Goal: Information Seeking & Learning: Learn about a topic

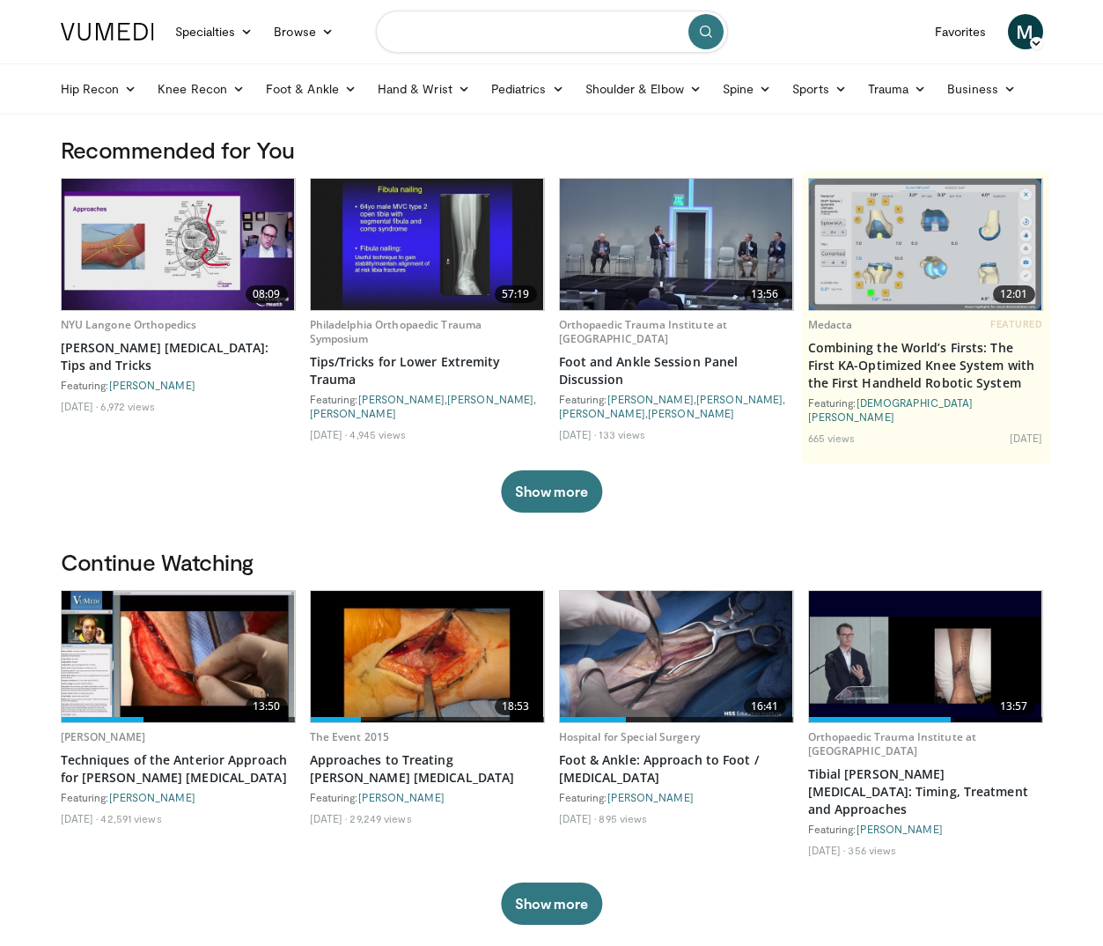
click at [529, 34] on input "Search topics, interventions" at bounding box center [552, 32] width 352 height 42
type input "**********"
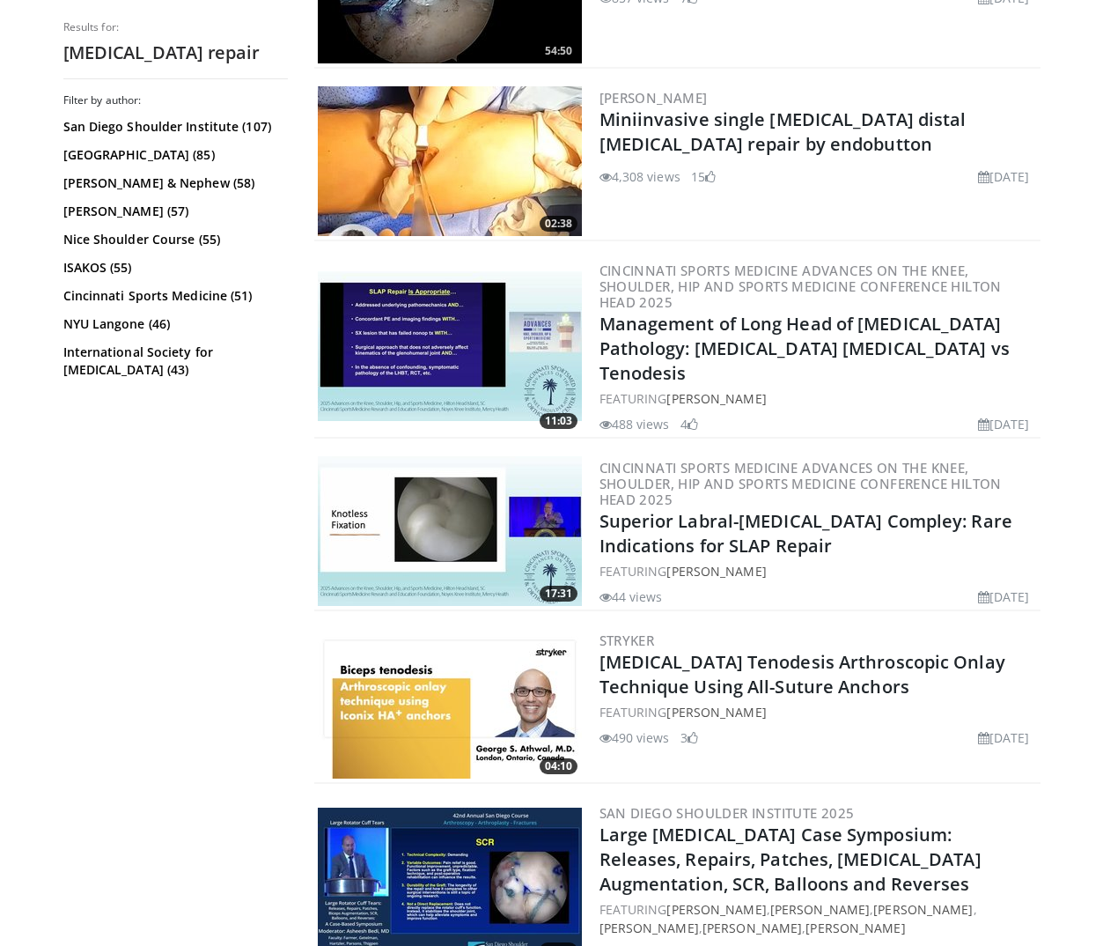
scroll to position [1266, 0]
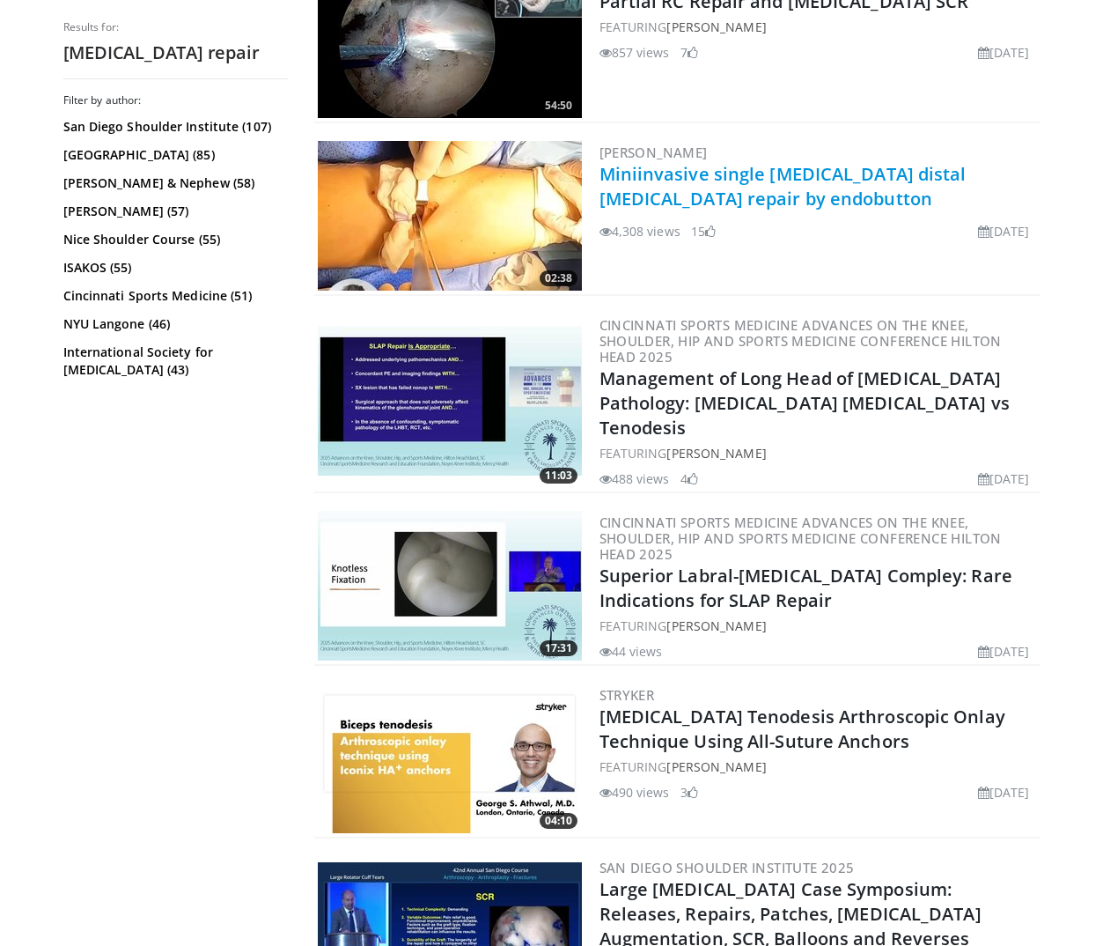
click at [660, 198] on link "Miniinvasive single [MEDICAL_DATA] distal [MEDICAL_DATA] repair by endobutton" at bounding box center [783, 186] width 367 height 48
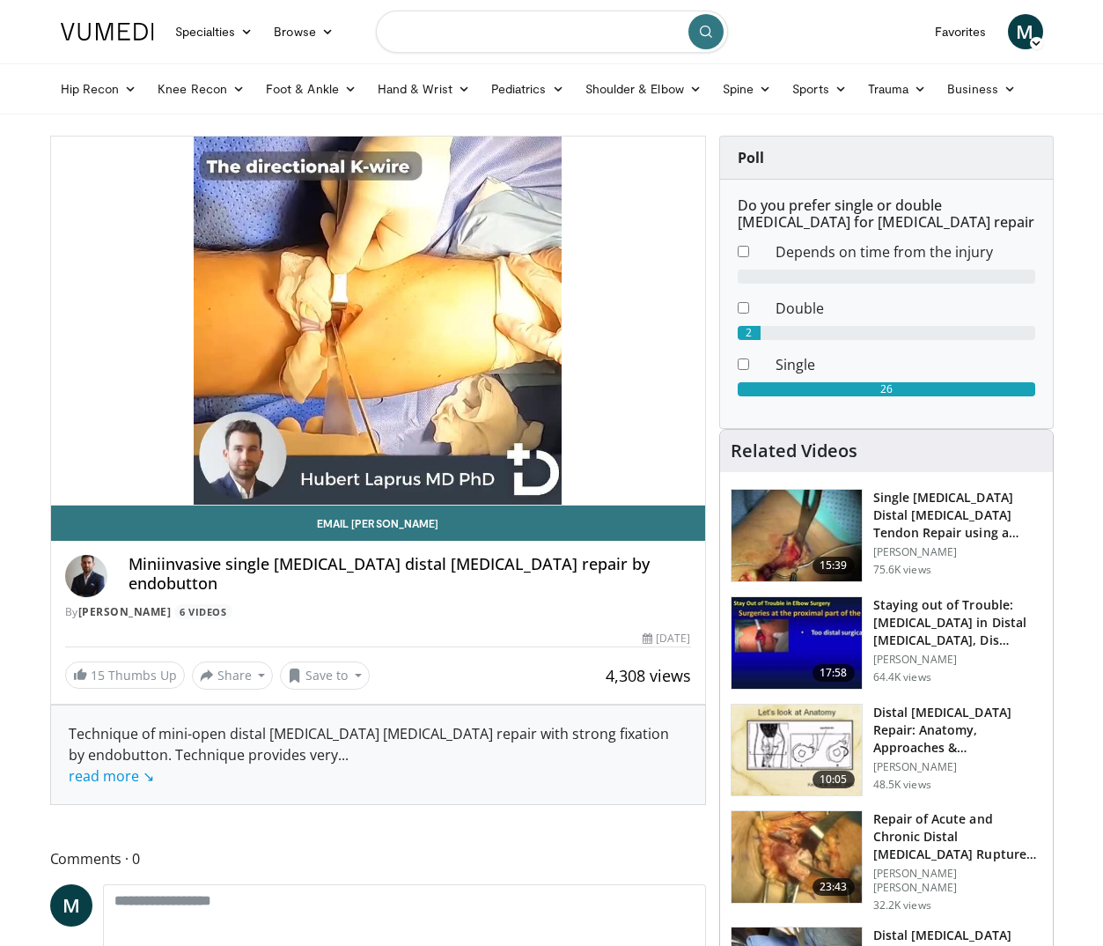
click at [450, 45] on input "Search topics, interventions" at bounding box center [552, 32] width 352 height 42
type input "**********"
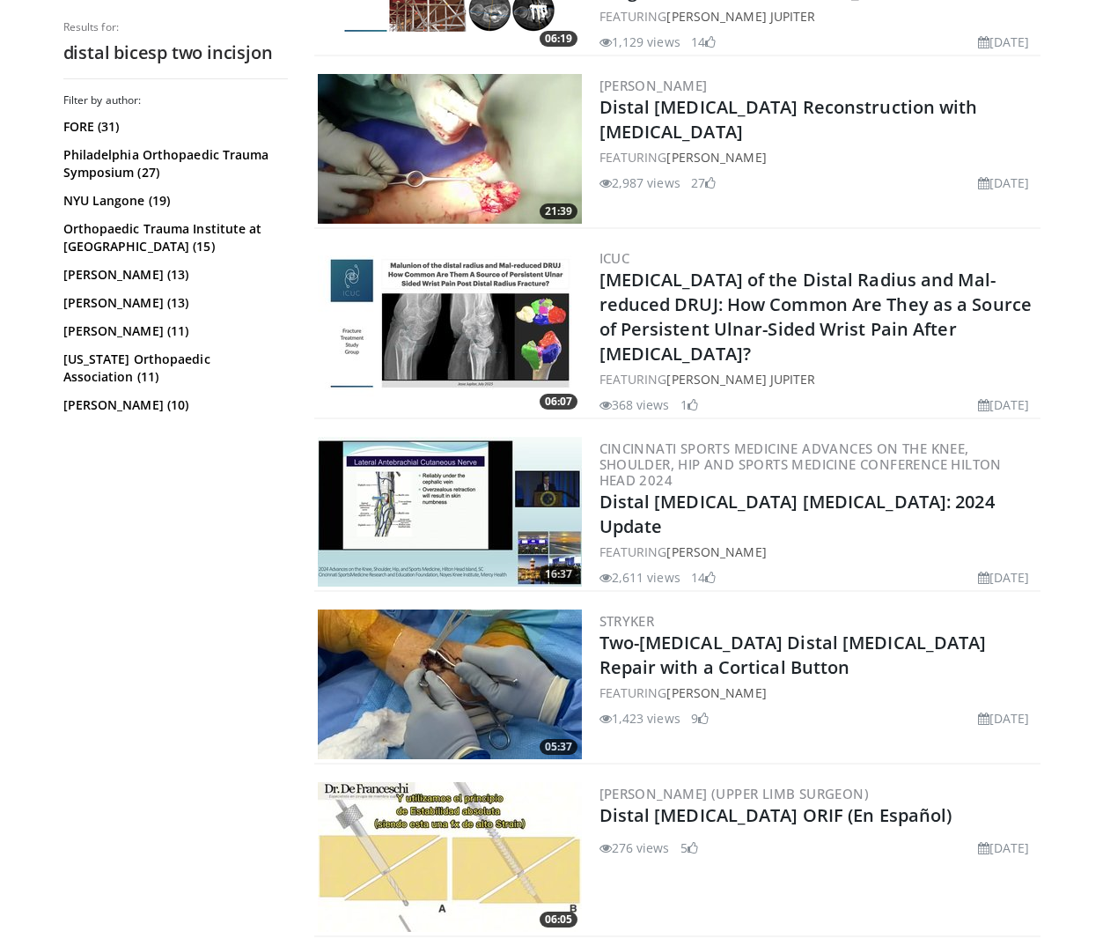
scroll to position [2058, 0]
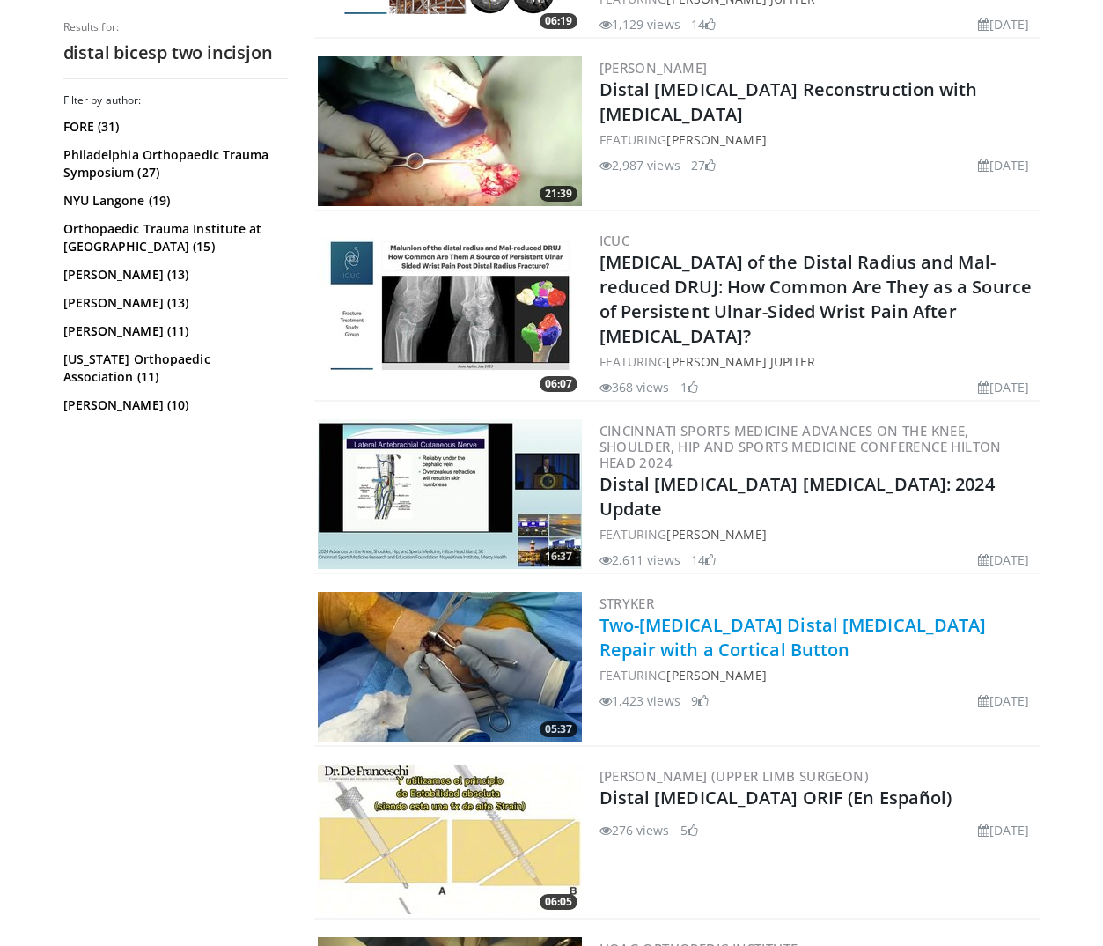
click at [663, 620] on link "Two-Incision Distal Biceps Repair with a Cortical Button" at bounding box center [793, 637] width 387 height 48
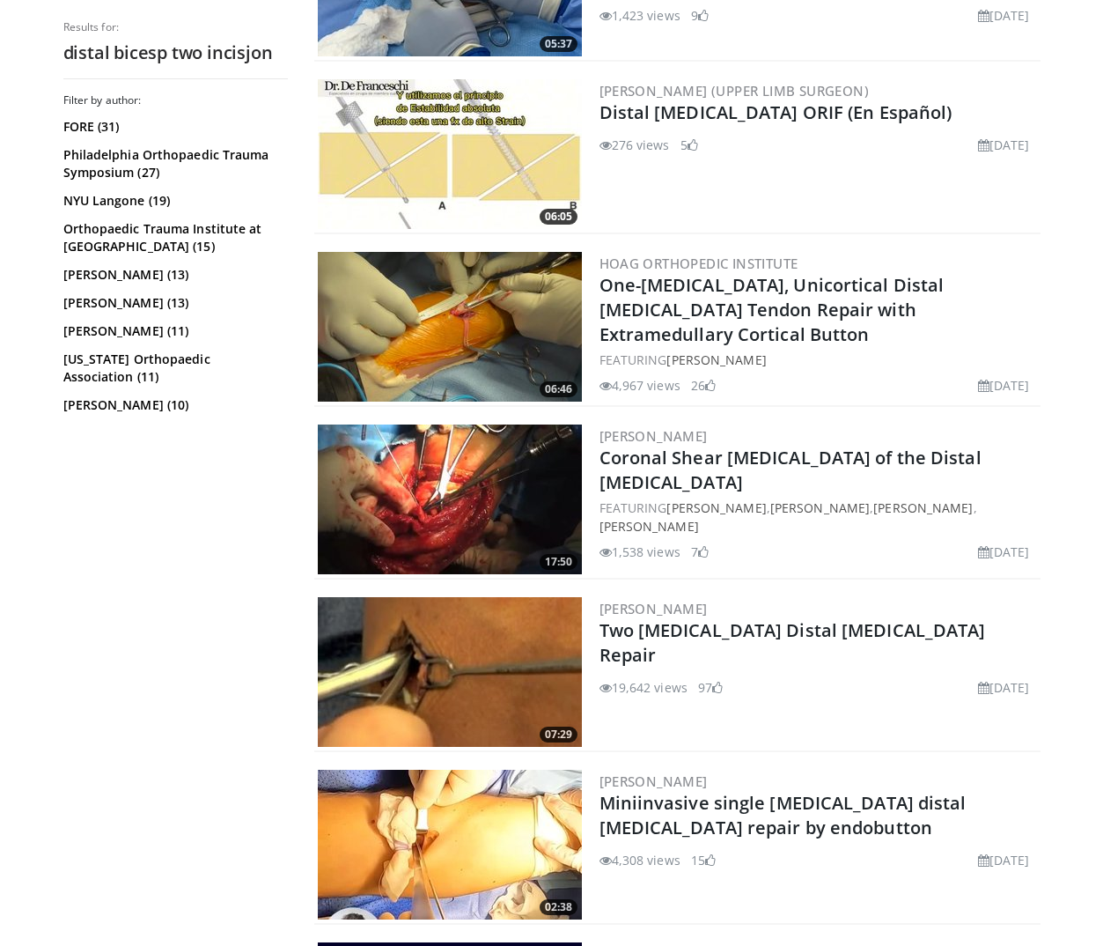
scroll to position [2761, 0]
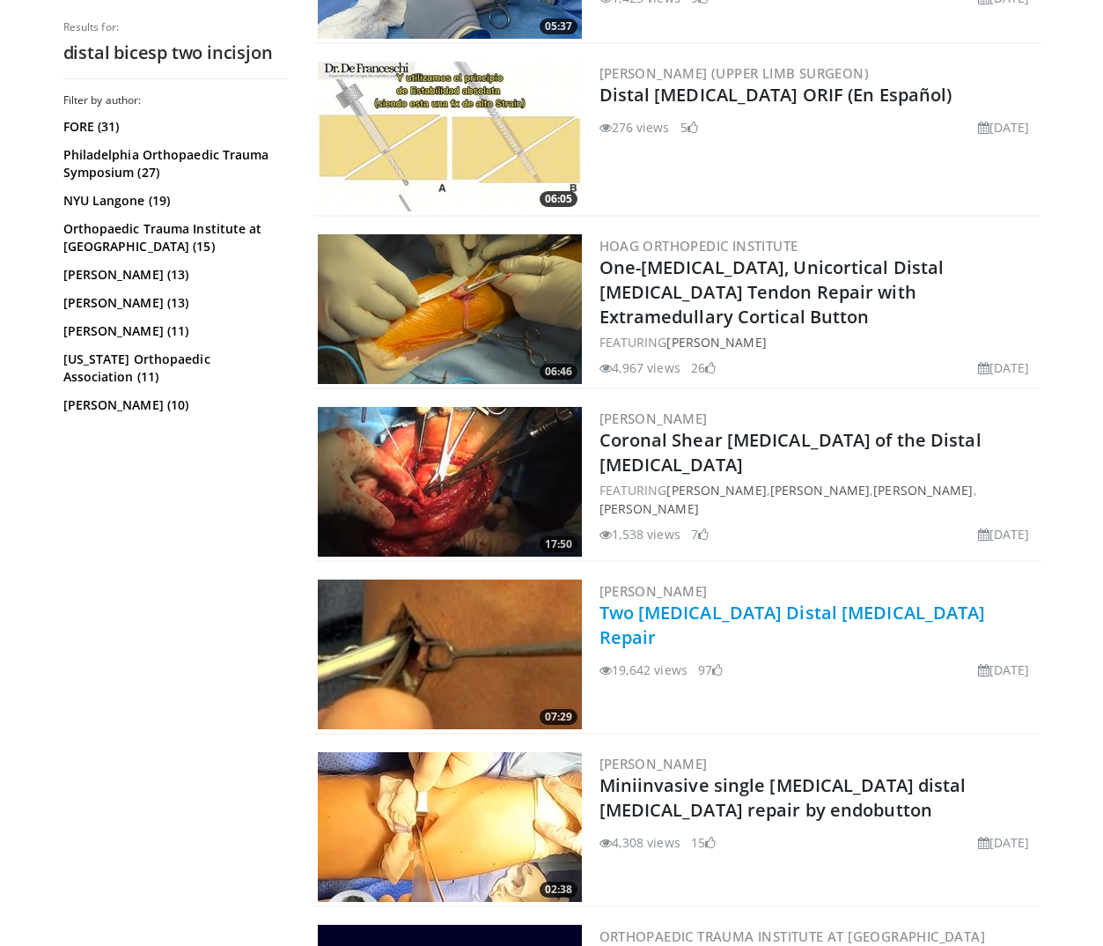
click at [689, 612] on link "Two [MEDICAL_DATA] Distal [MEDICAL_DATA] Repair" at bounding box center [793, 624] width 386 height 48
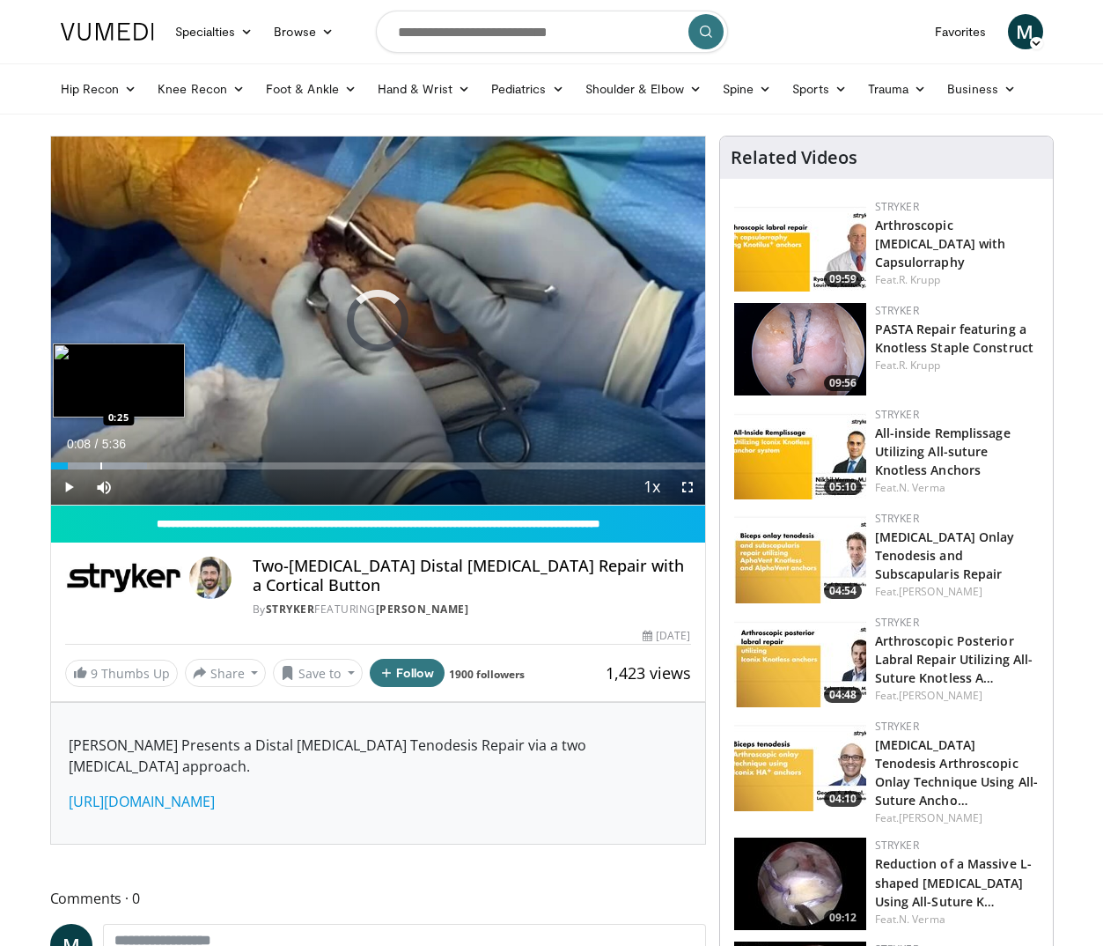
click at [100, 467] on div "Progress Bar" at bounding box center [101, 465] width 2 height 7
click at [81, 465] on div "Progress Bar" at bounding box center [82, 465] width 2 height 7
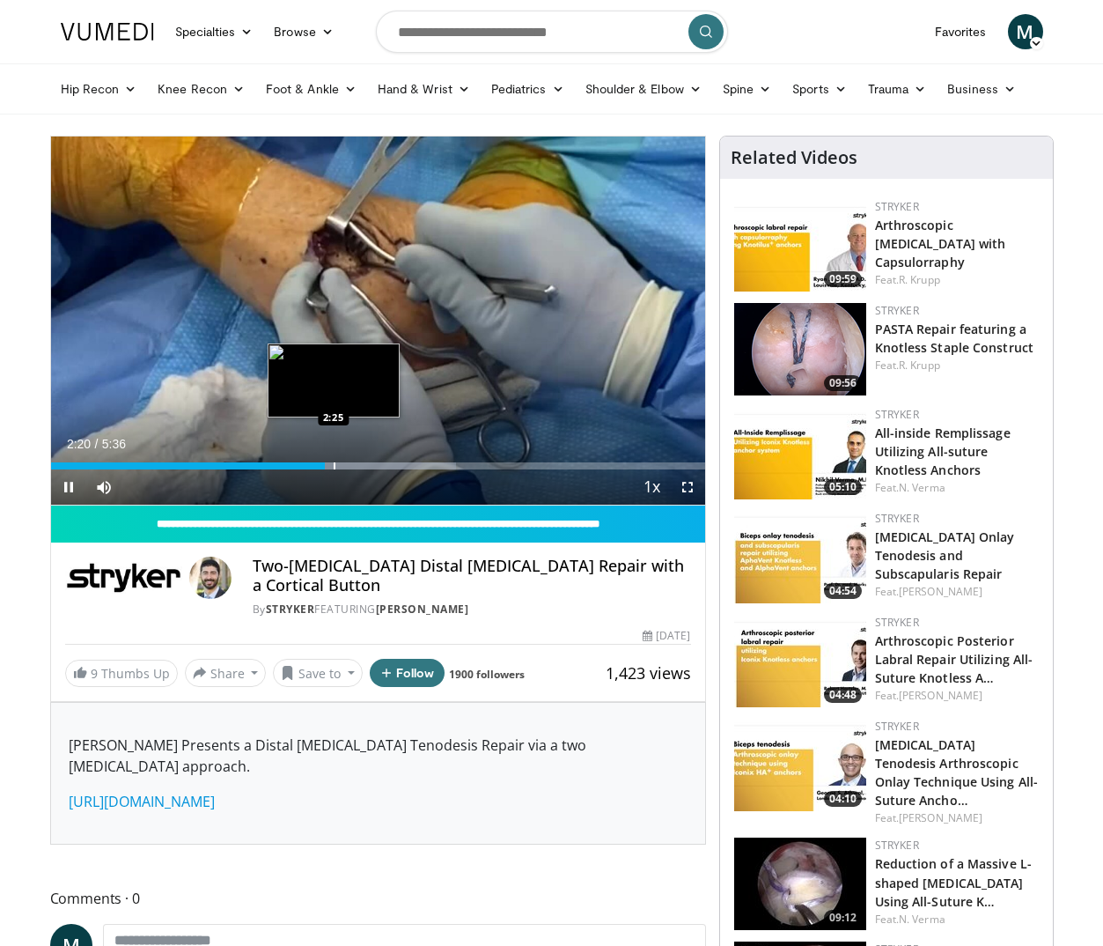
click at [334, 467] on div "Progress Bar" at bounding box center [335, 465] width 2 height 7
click at [350, 463] on div "Progress Bar" at bounding box center [351, 465] width 2 height 7
click at [372, 464] on div "Progress Bar" at bounding box center [373, 465] width 2 height 7
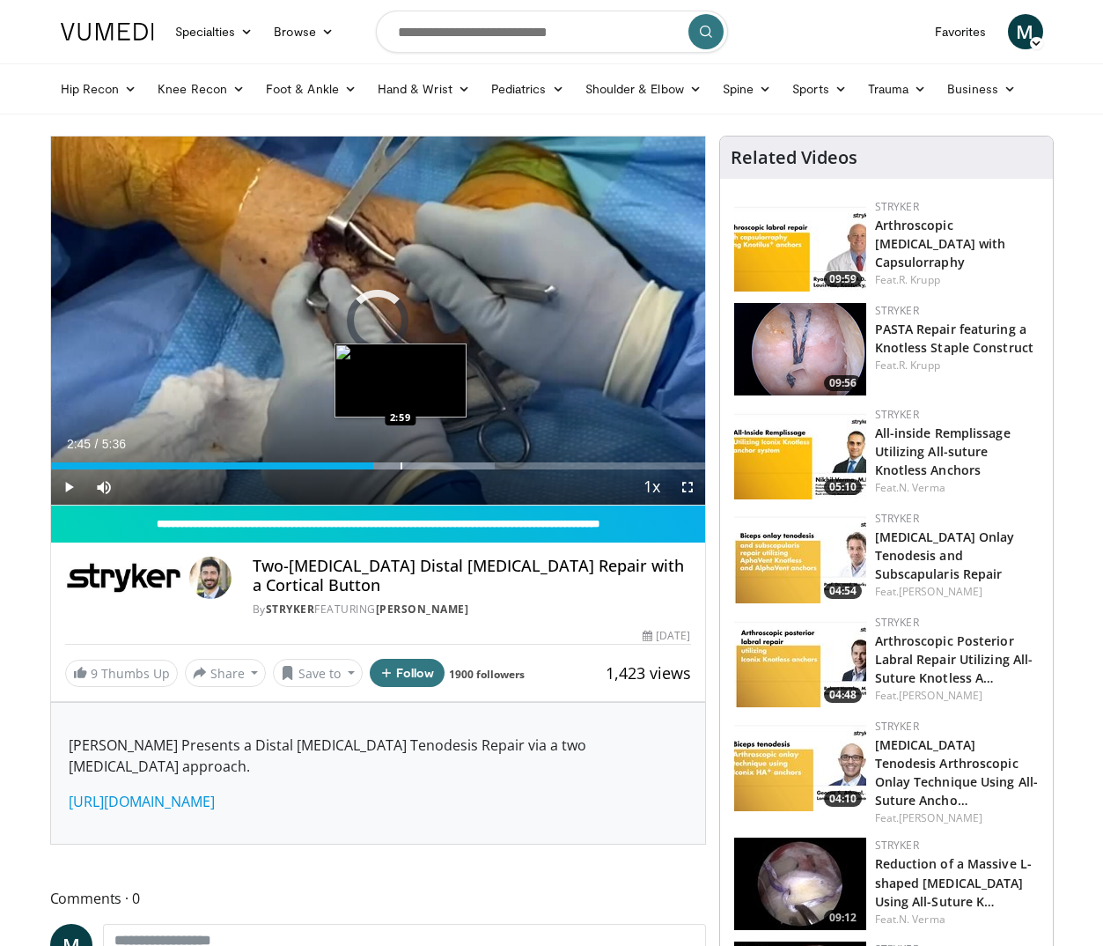
click at [401, 467] on div "Progress Bar" at bounding box center [402, 465] width 2 height 7
click at [386, 458] on div "Loaded : 73.79% 3:01 2:52" at bounding box center [378, 461] width 654 height 17
click at [372, 464] on div "Progress Bar" at bounding box center [373, 465] width 2 height 7
click at [379, 465] on div "Progress Bar" at bounding box center [380, 465] width 2 height 7
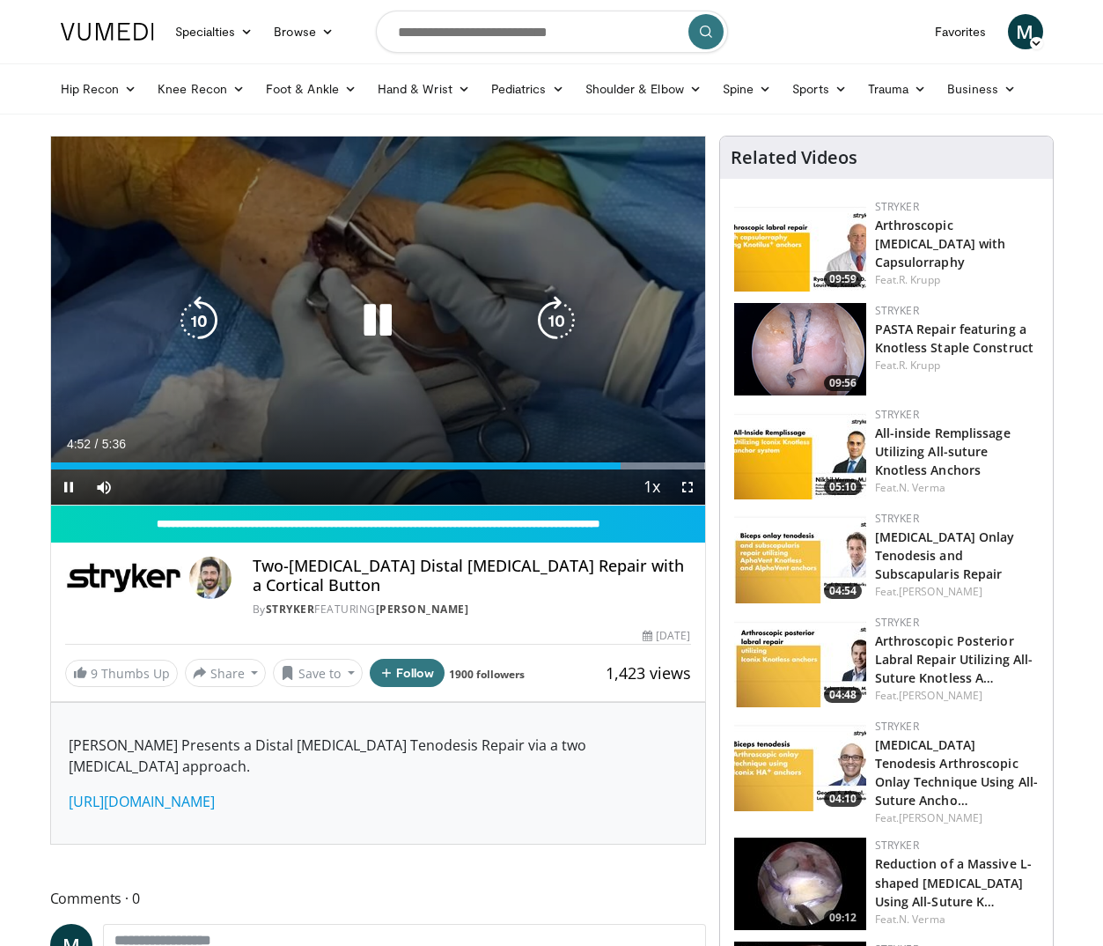
click at [411, 277] on div "10 seconds Tap to unmute" at bounding box center [378, 320] width 654 height 368
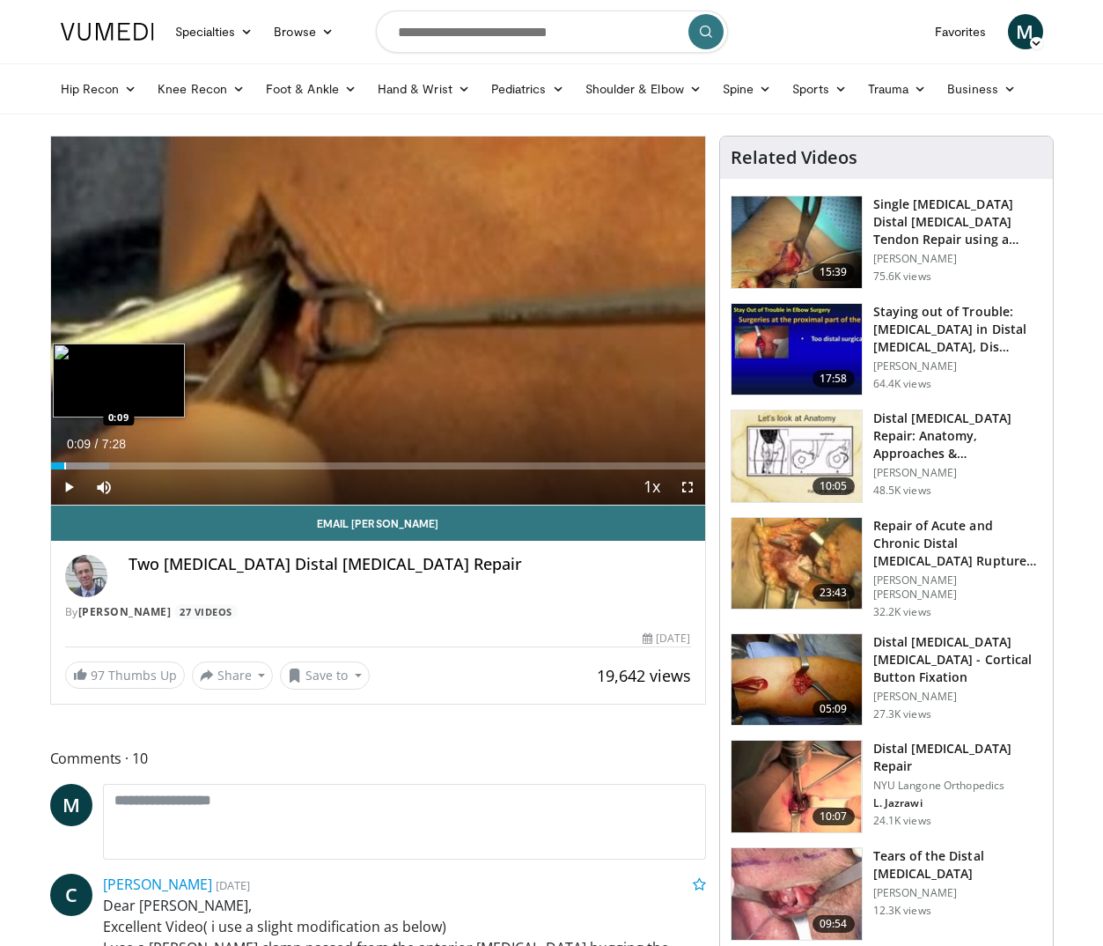
click at [64, 463] on div "Progress Bar" at bounding box center [65, 465] width 2 height 7
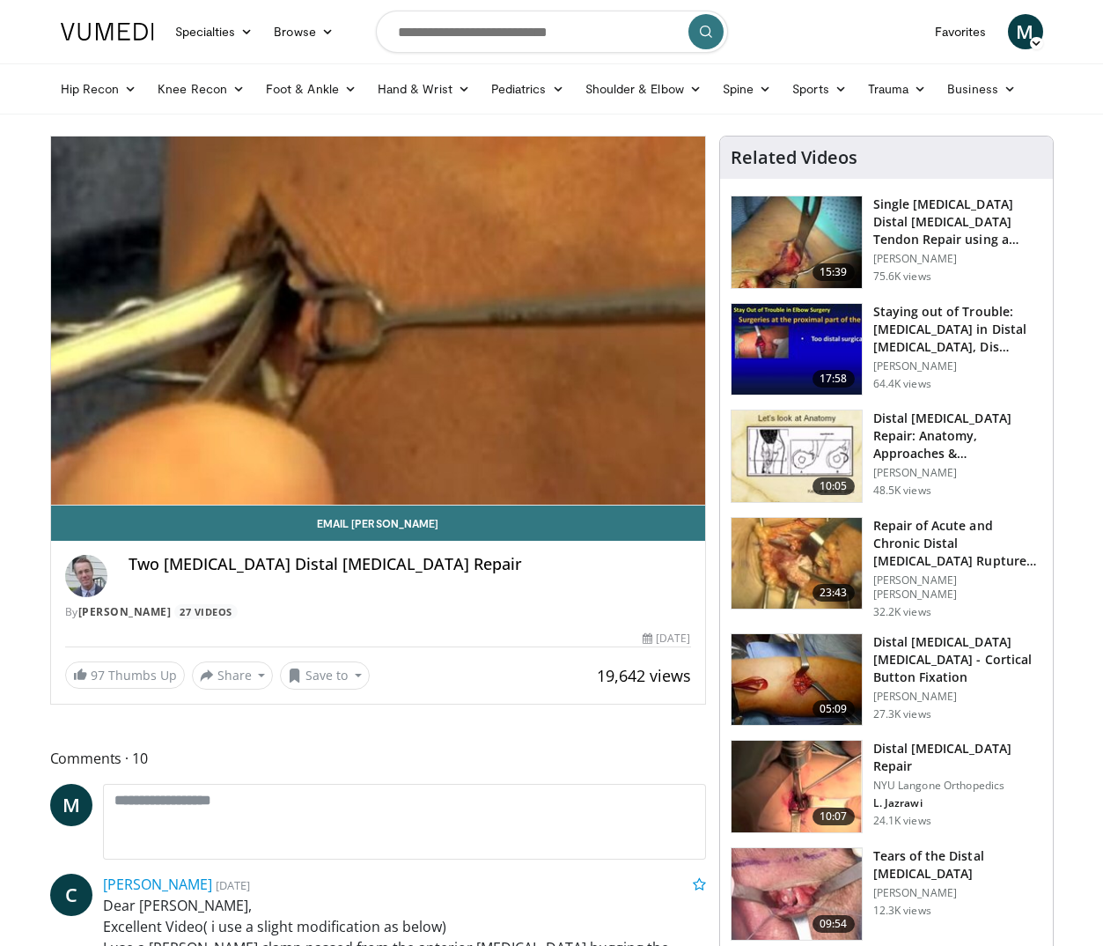
click at [80, 468] on div "10 seconds Tap to unmute" at bounding box center [378, 320] width 654 height 368
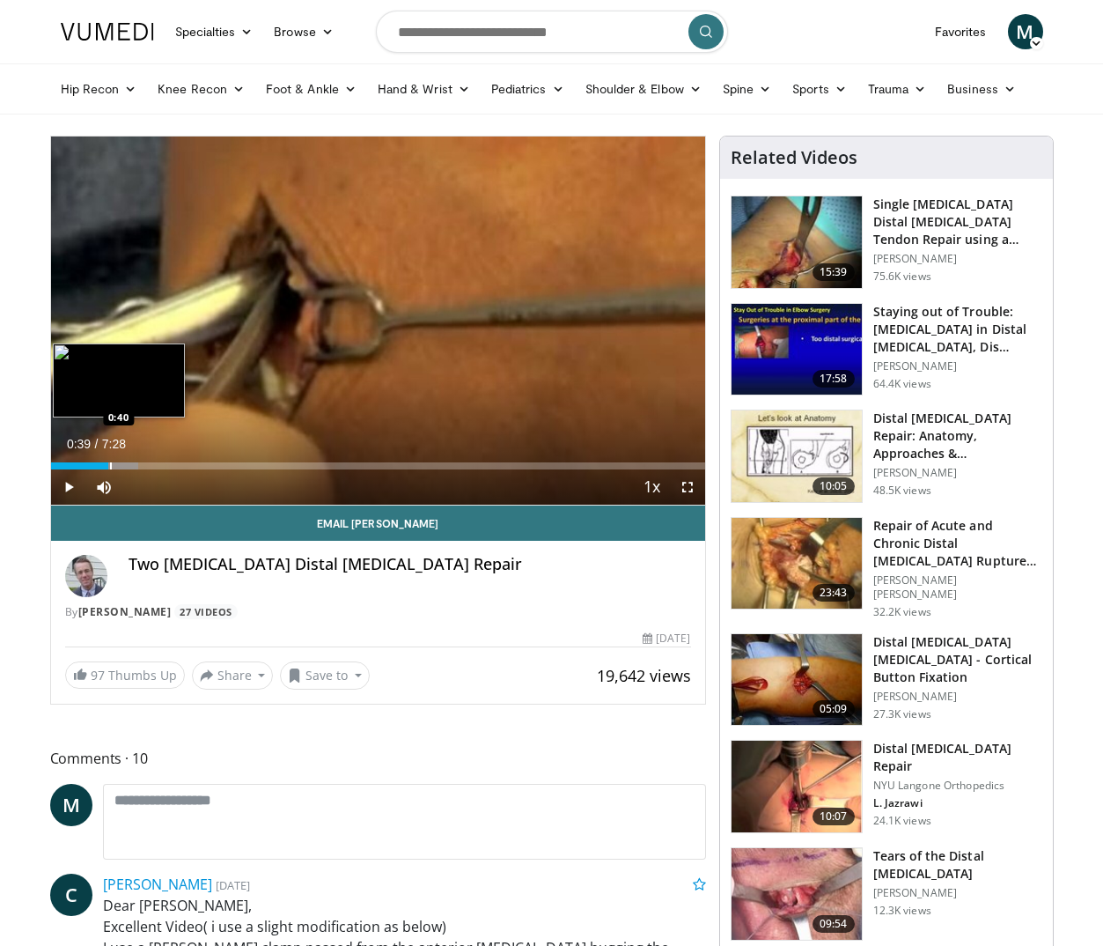
click at [110, 467] on div "Progress Bar" at bounding box center [111, 465] width 2 height 7
click at [67, 486] on span "Video Player" at bounding box center [68, 486] width 35 height 35
click at [107, 467] on div "Progress Bar" at bounding box center [108, 465] width 2 height 7
click at [96, 466] on div "Progress Bar" at bounding box center [97, 465] width 2 height 7
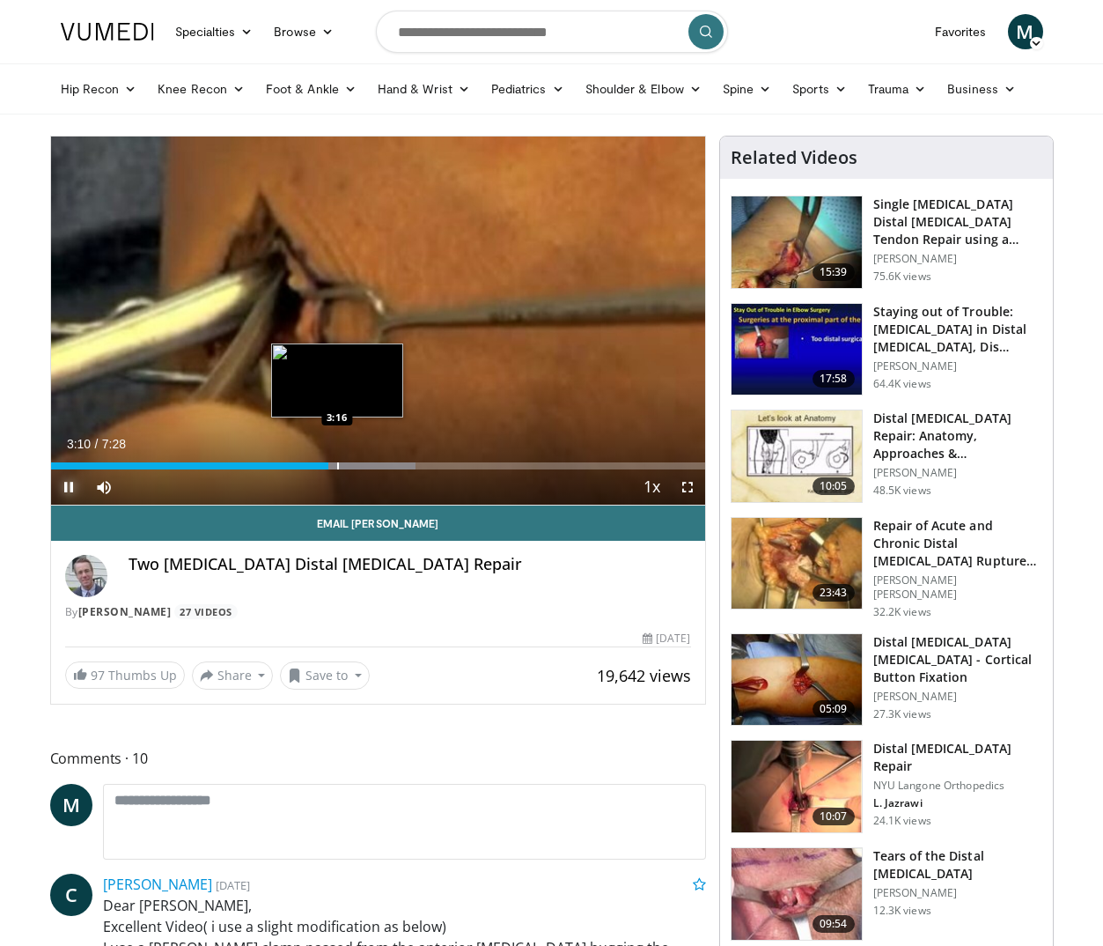
click at [337, 462] on div "Progress Bar" at bounding box center [338, 465] width 2 height 7
click at [347, 464] on div "Progress Bar" at bounding box center [348, 465] width 2 height 7
click at [372, 463] on div "Progress Bar" at bounding box center [373, 465] width 2 height 7
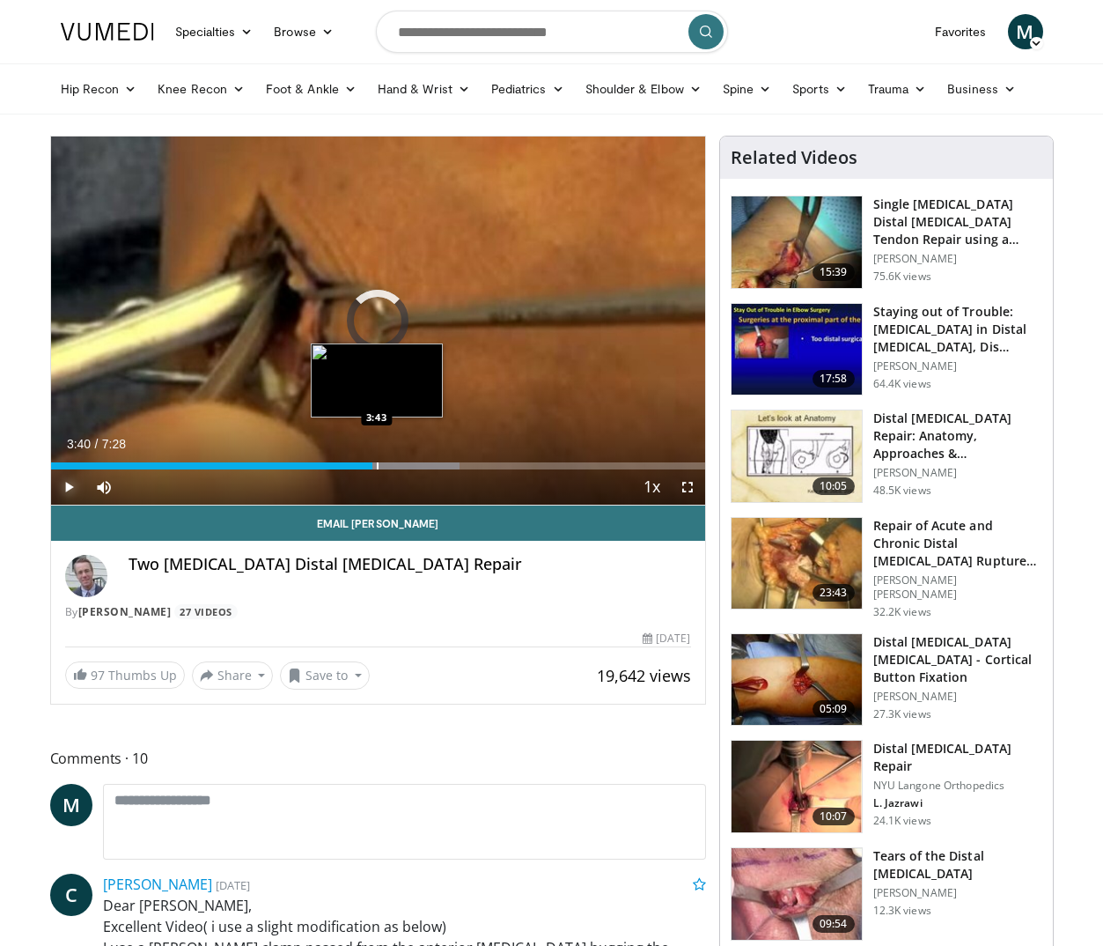
click at [377, 466] on div "Progress Bar" at bounding box center [378, 465] width 2 height 7
click at [390, 466] on div "Progress Bar" at bounding box center [391, 465] width 2 height 7
click at [404, 466] on div "10 seconds Tap to unmute" at bounding box center [378, 320] width 654 height 368
click at [409, 467] on div "Progress Bar" at bounding box center [410, 465] width 2 height 7
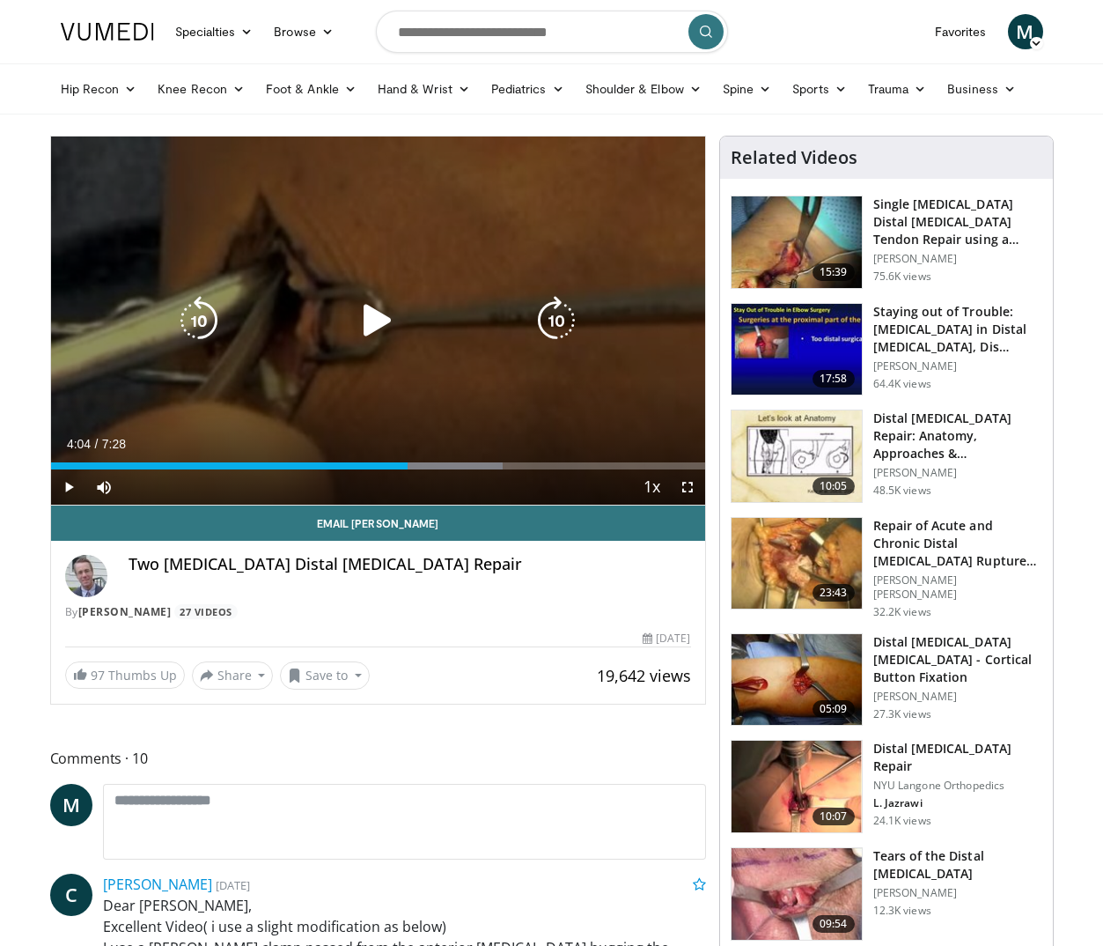
click at [381, 328] on icon "Video Player" at bounding box center [377, 320] width 49 height 49
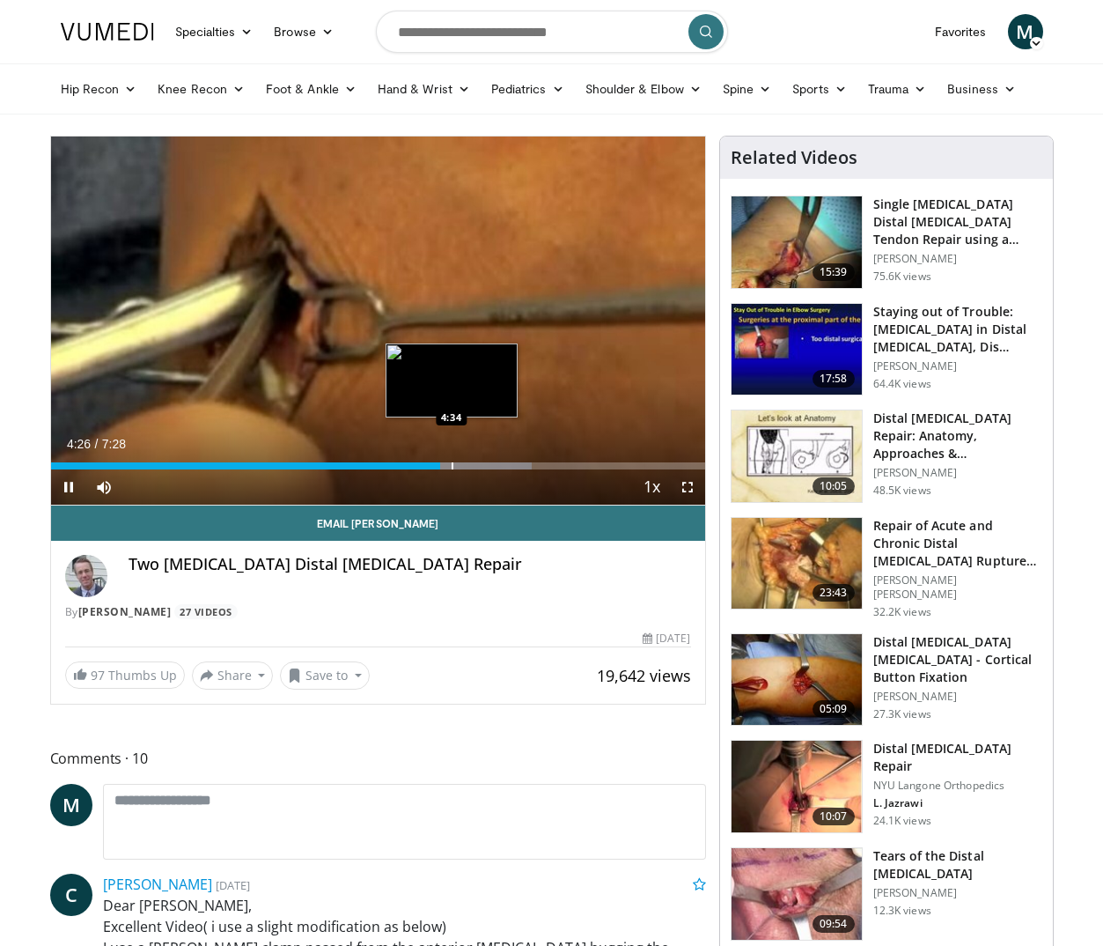
click at [452, 466] on div "Progress Bar" at bounding box center [453, 465] width 2 height 7
click at [460, 466] on div "Progress Bar" at bounding box center [461, 465] width 2 height 7
click at [481, 467] on div "Progress Bar" at bounding box center [482, 465] width 2 height 7
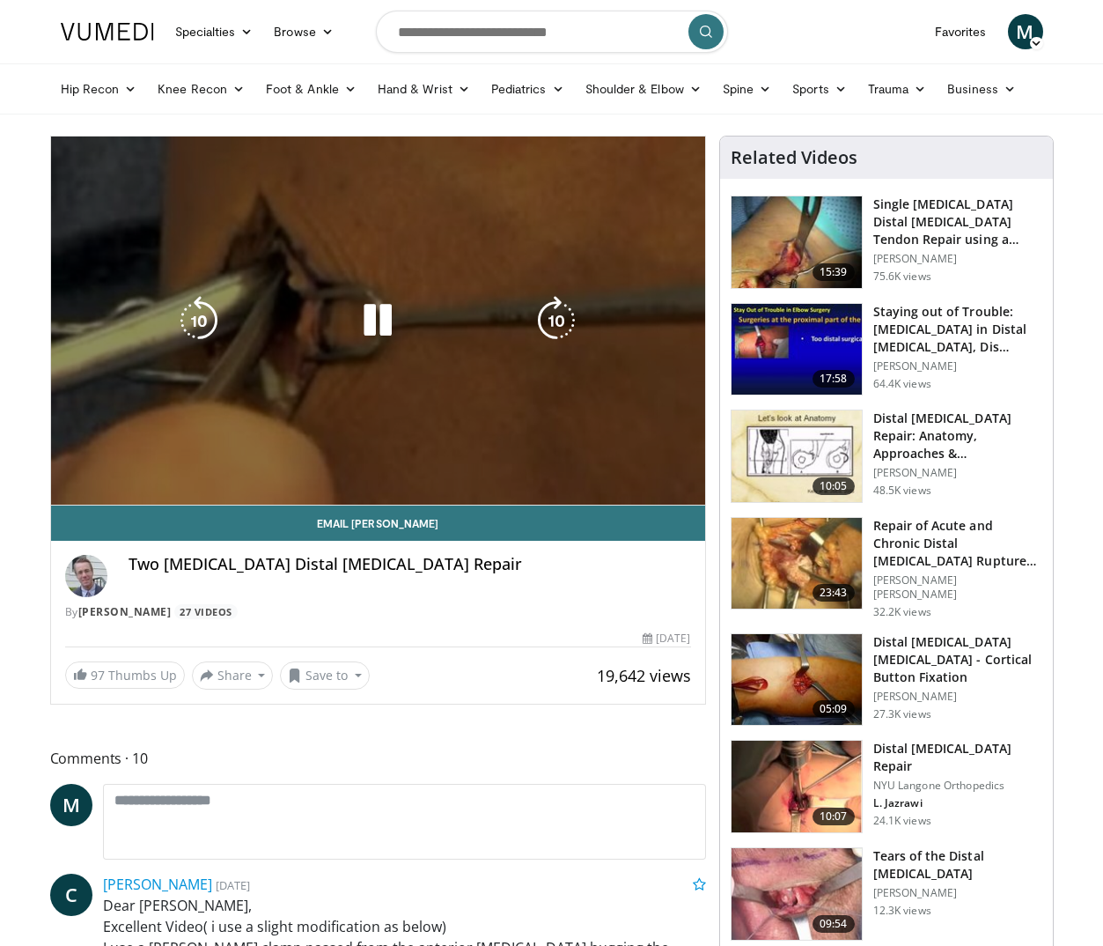
click at [504, 497] on div "Progress Bar" at bounding box center [500, 500] width 124 height 7
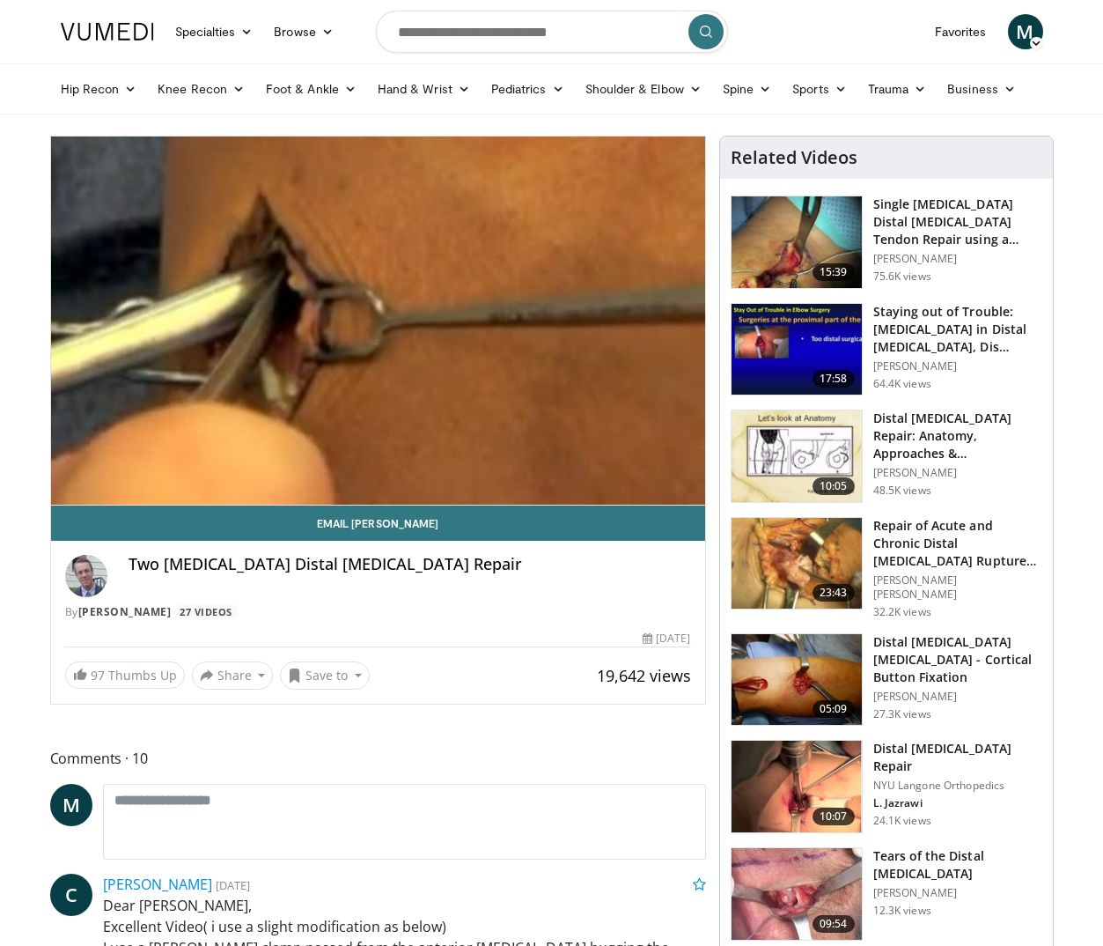
click at [518, 467] on div "10 seconds Tap to unmute" at bounding box center [378, 320] width 654 height 368
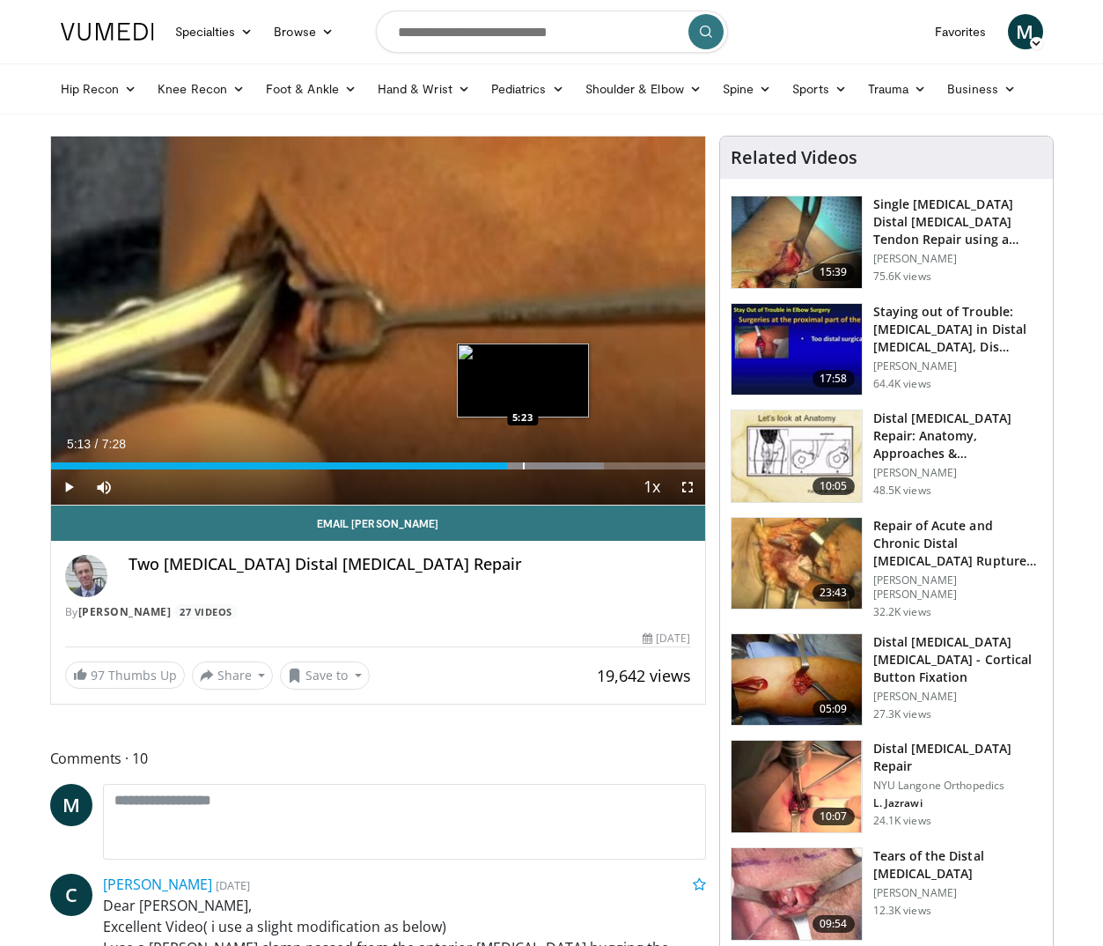
click at [525, 467] on div "Progress Bar" at bounding box center [524, 465] width 2 height 7
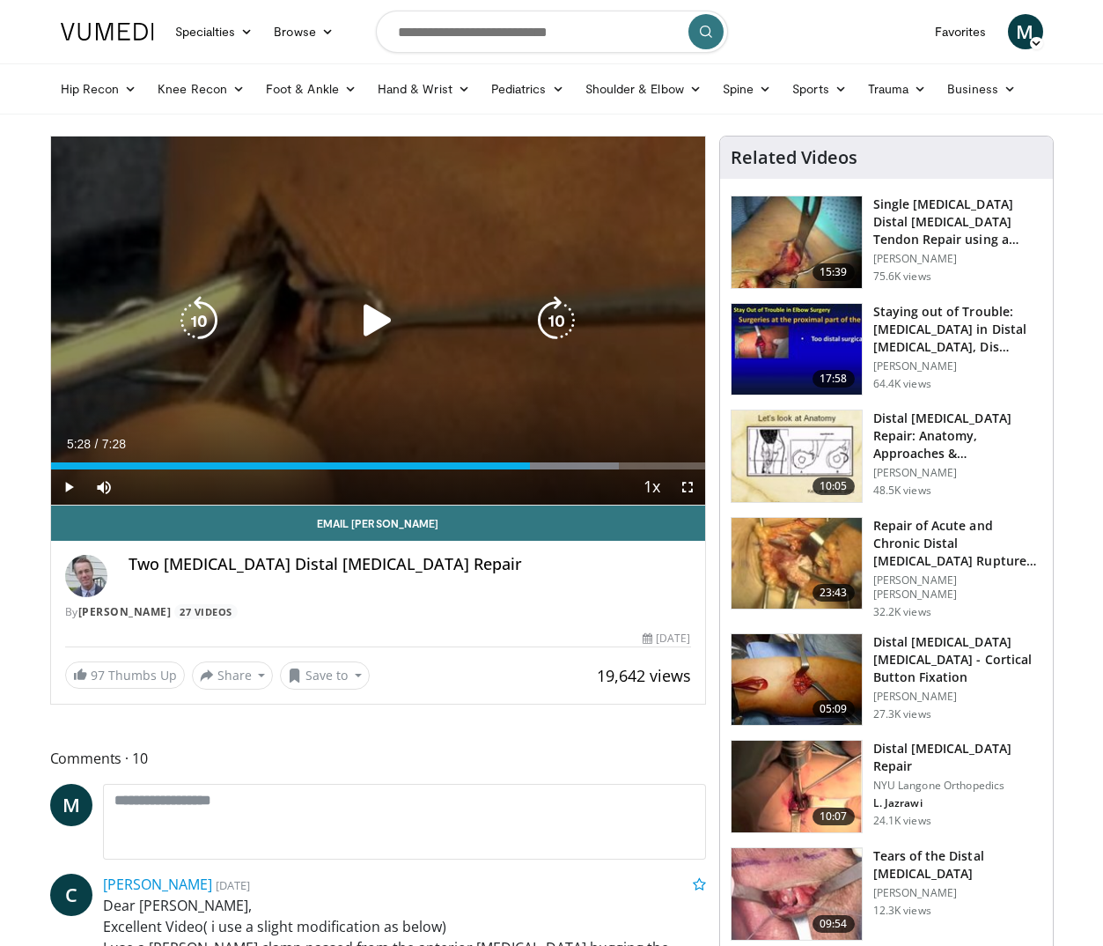
click at [370, 315] on icon "Video Player" at bounding box center [377, 320] width 49 height 49
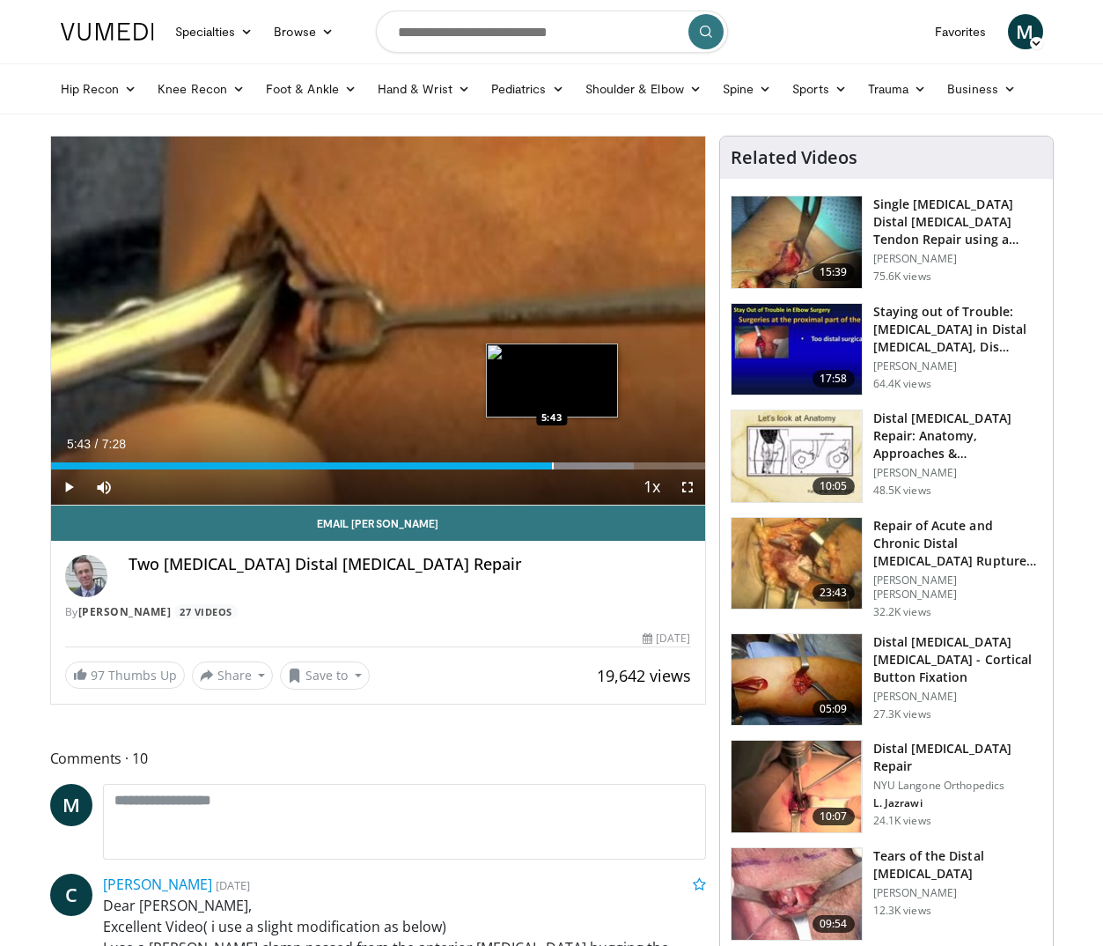
click at [552, 462] on div "Progress Bar" at bounding box center [553, 465] width 2 height 7
click at [573, 466] on div "Progress Bar" at bounding box center [574, 465] width 2 height 7
click at [606, 464] on div "Progress Bar" at bounding box center [607, 465] width 2 height 7
